Goal: Check status

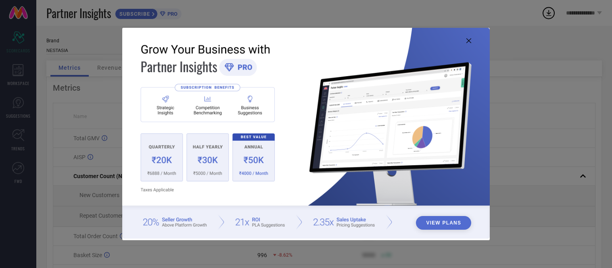
click at [469, 41] on icon at bounding box center [468, 40] width 5 height 5
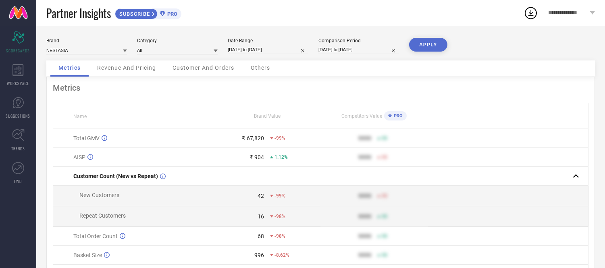
click at [279, 51] on input "[DATE] to [DATE]" at bounding box center [268, 50] width 81 height 8
select select "7"
select select "2025"
select select "8"
select select "2025"
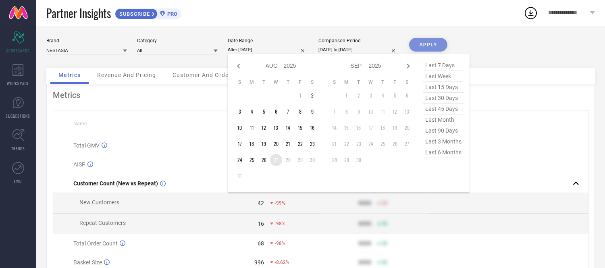
click at [276, 160] on td "27" at bounding box center [276, 160] width 12 height 12
type input "[DATE] to [DATE]"
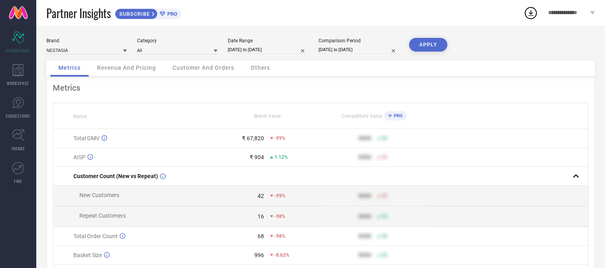
click at [432, 46] on button "APPLY" at bounding box center [428, 45] width 38 height 14
click at [260, 68] on span "Others" at bounding box center [260, 68] width 19 height 6
